Goal: Register for event/course

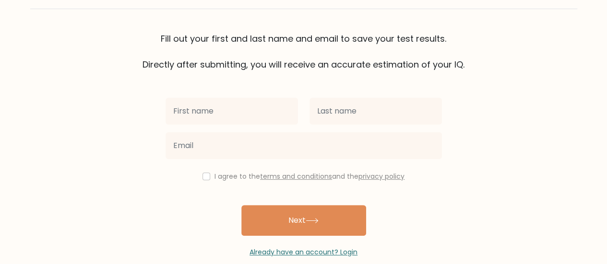
scroll to position [71, 0]
